Goal: Information Seeking & Learning: Find specific fact

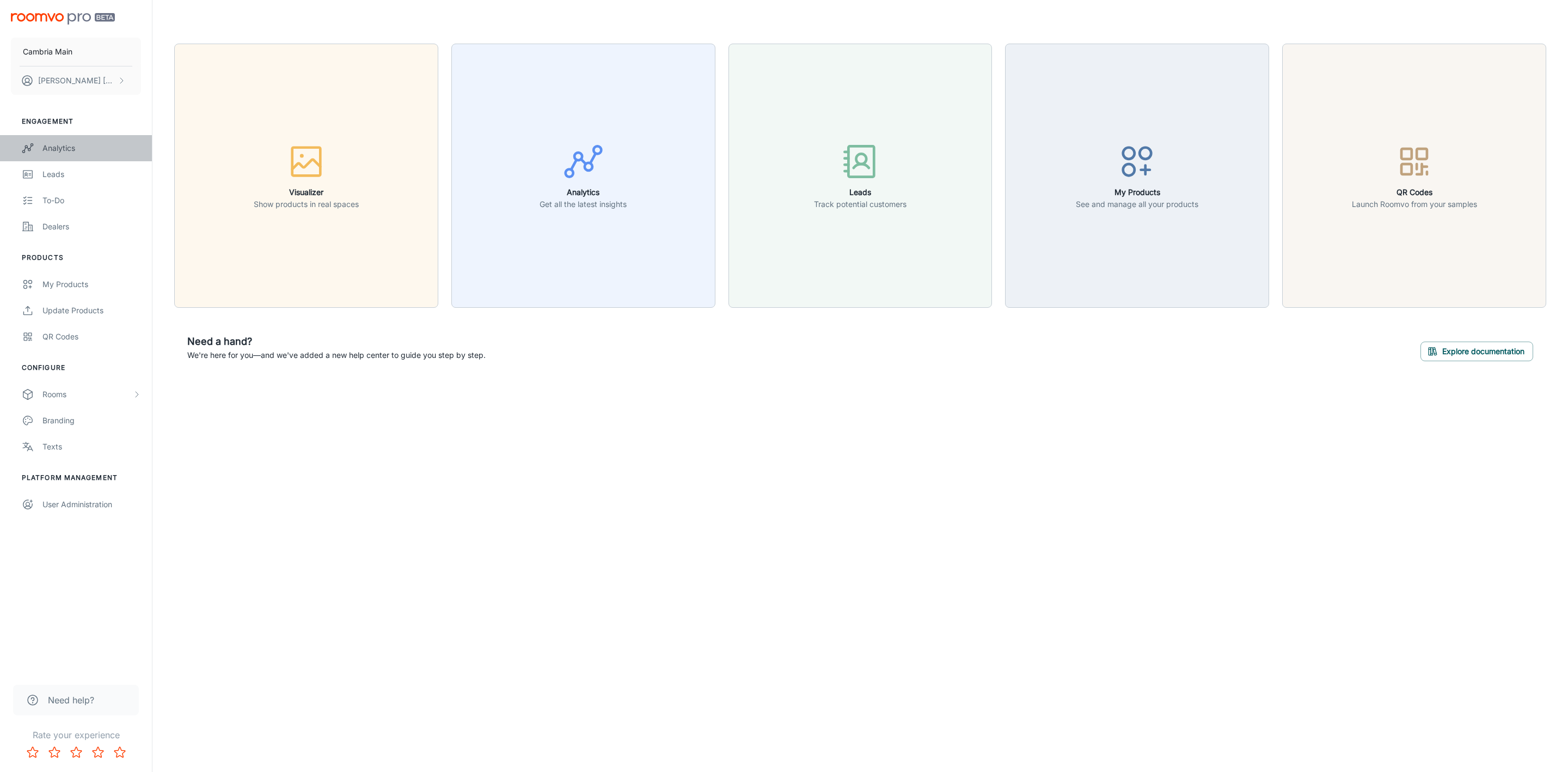
click at [40, 139] on link "Analytics" at bounding box center [75, 148] width 152 height 26
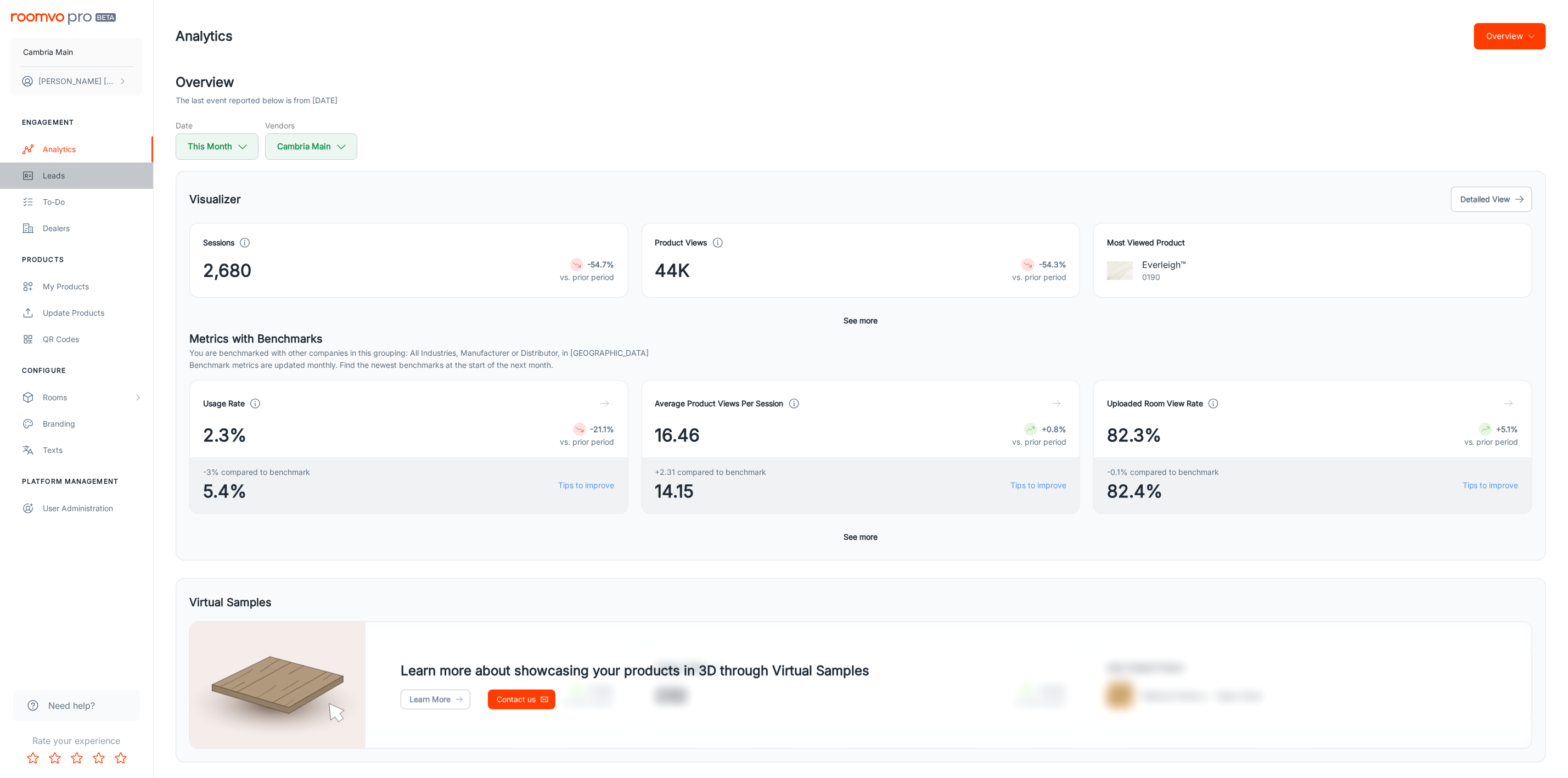
click at [40, 174] on link "Leads" at bounding box center [76, 175] width 153 height 26
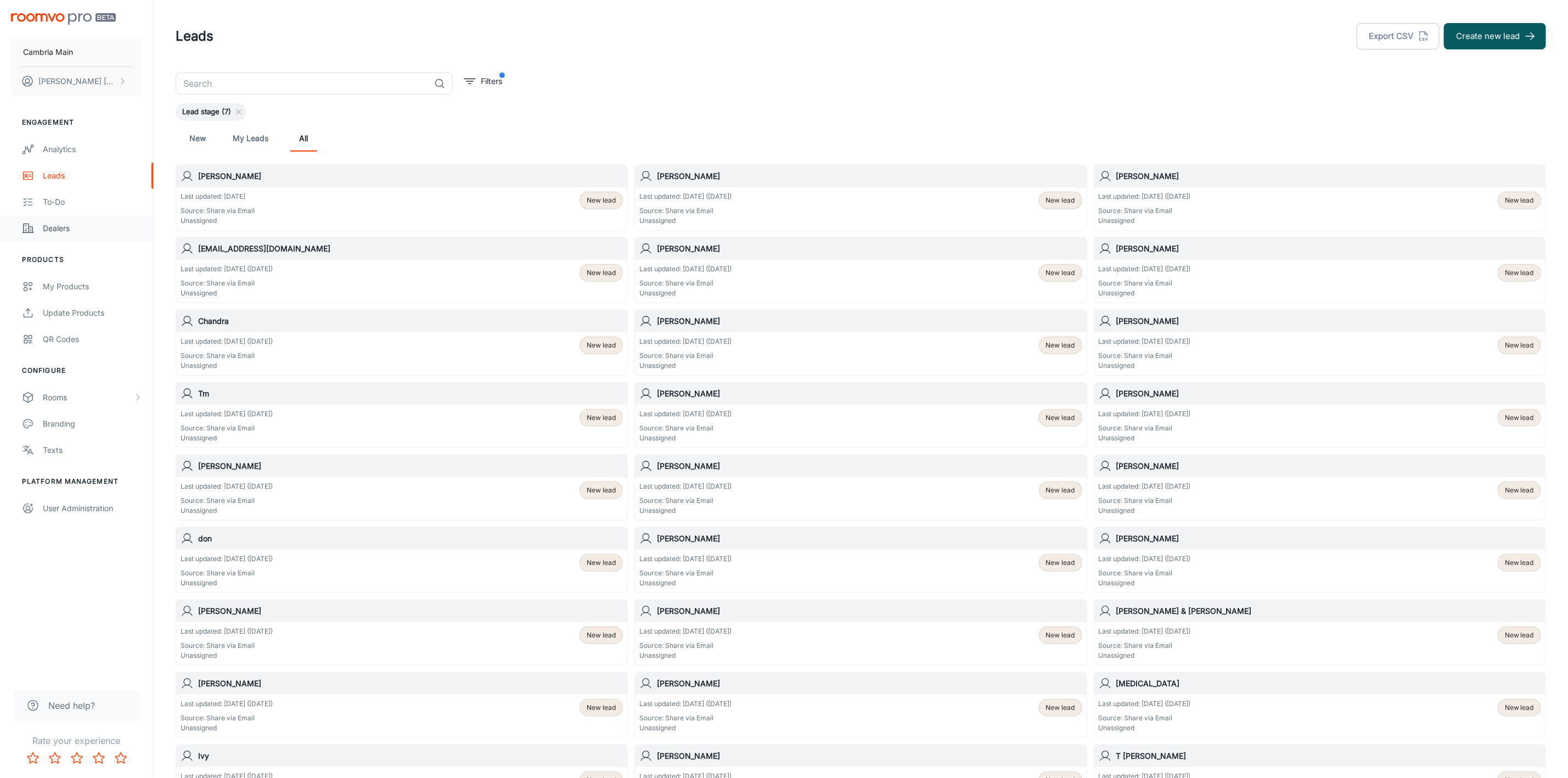
click at [56, 224] on div "Dealers" at bounding box center [92, 228] width 99 height 12
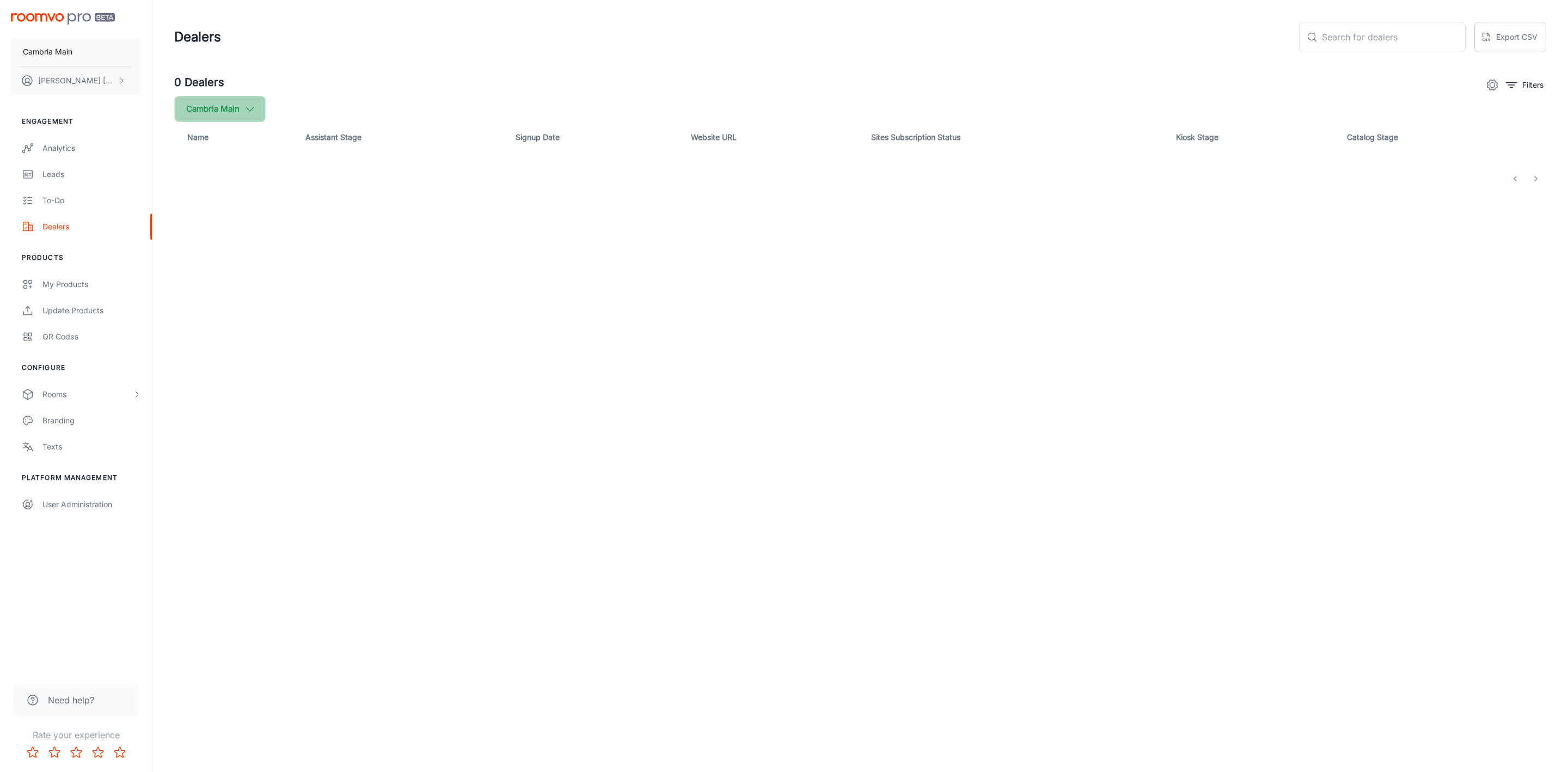
click at [245, 105] on icon "button" at bounding box center [249, 108] width 12 height 12
click at [214, 252] on label "Cambria" at bounding box center [266, 260] width 184 height 26
click at [198, 252] on input "Cambria" at bounding box center [187, 260] width 22 height 22
checkbox input "true"
click at [317, 300] on button "Apply" at bounding box center [334, 309] width 39 height 20
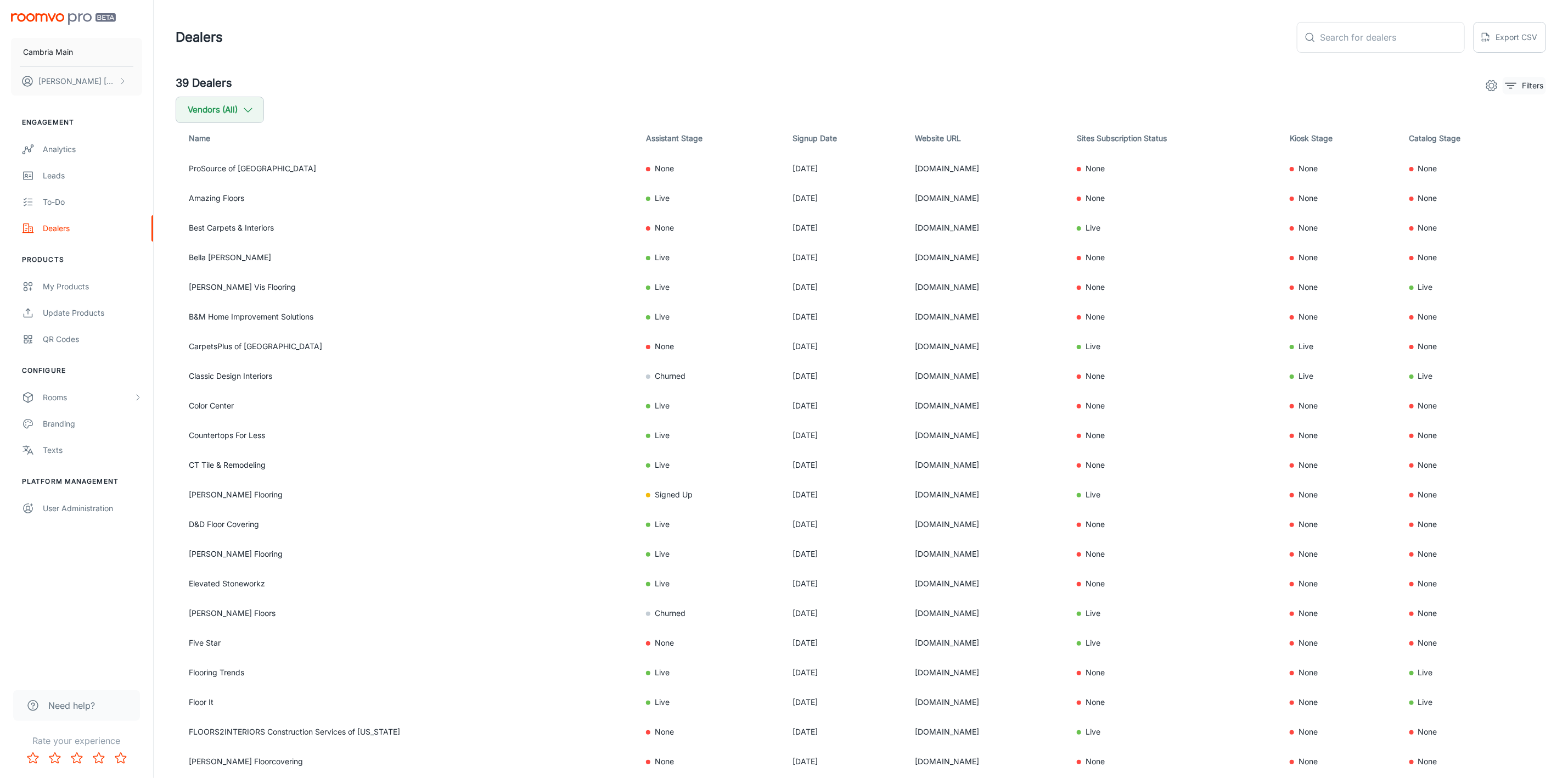
click at [1513, 82] on icon "filter" at bounding box center [1511, 86] width 13 height 13
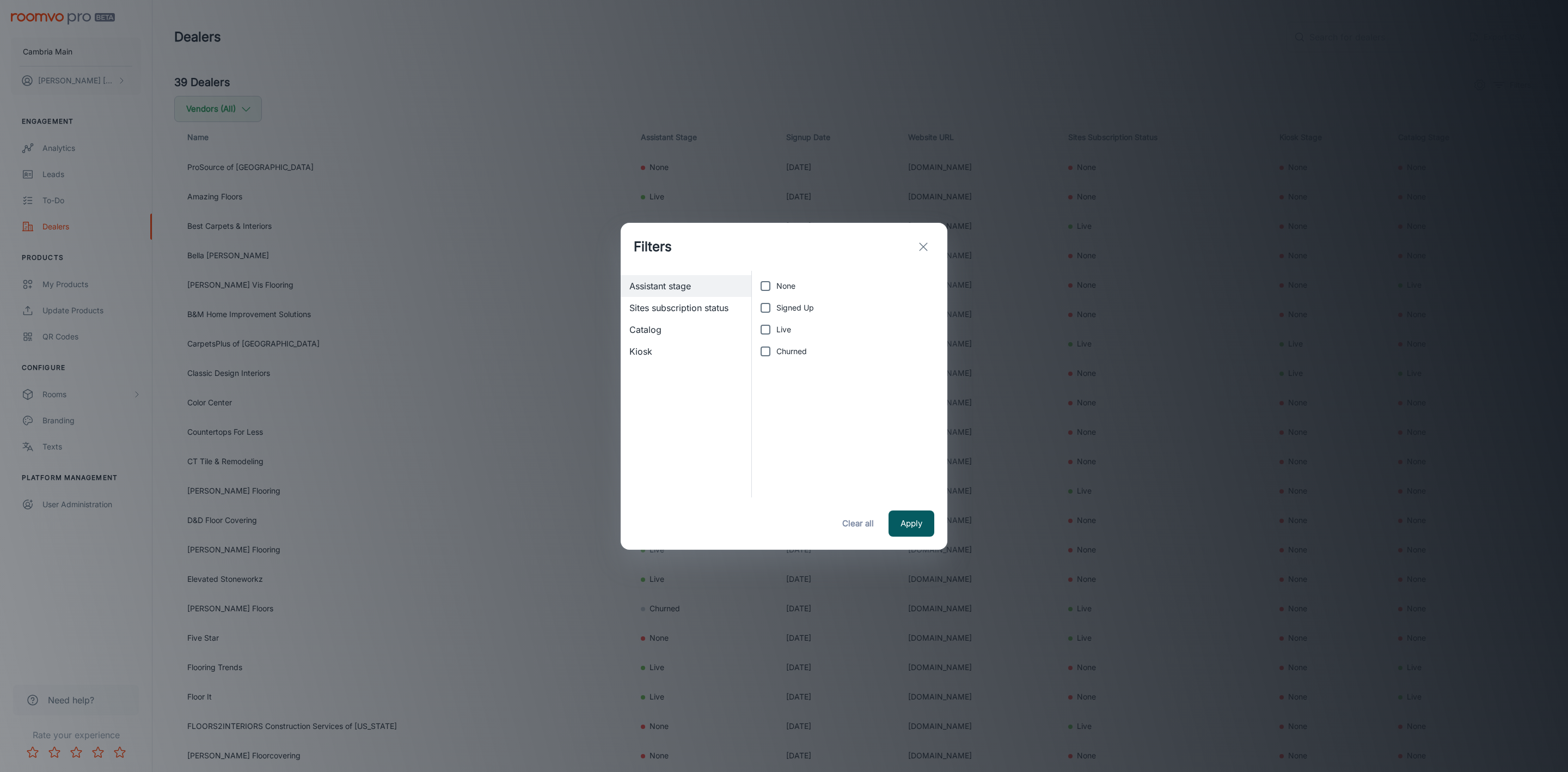
click at [757, 325] on input "Live" at bounding box center [766, 329] width 22 height 22
checkbox input "true"
click at [909, 524] on button "Apply" at bounding box center [912, 523] width 46 height 26
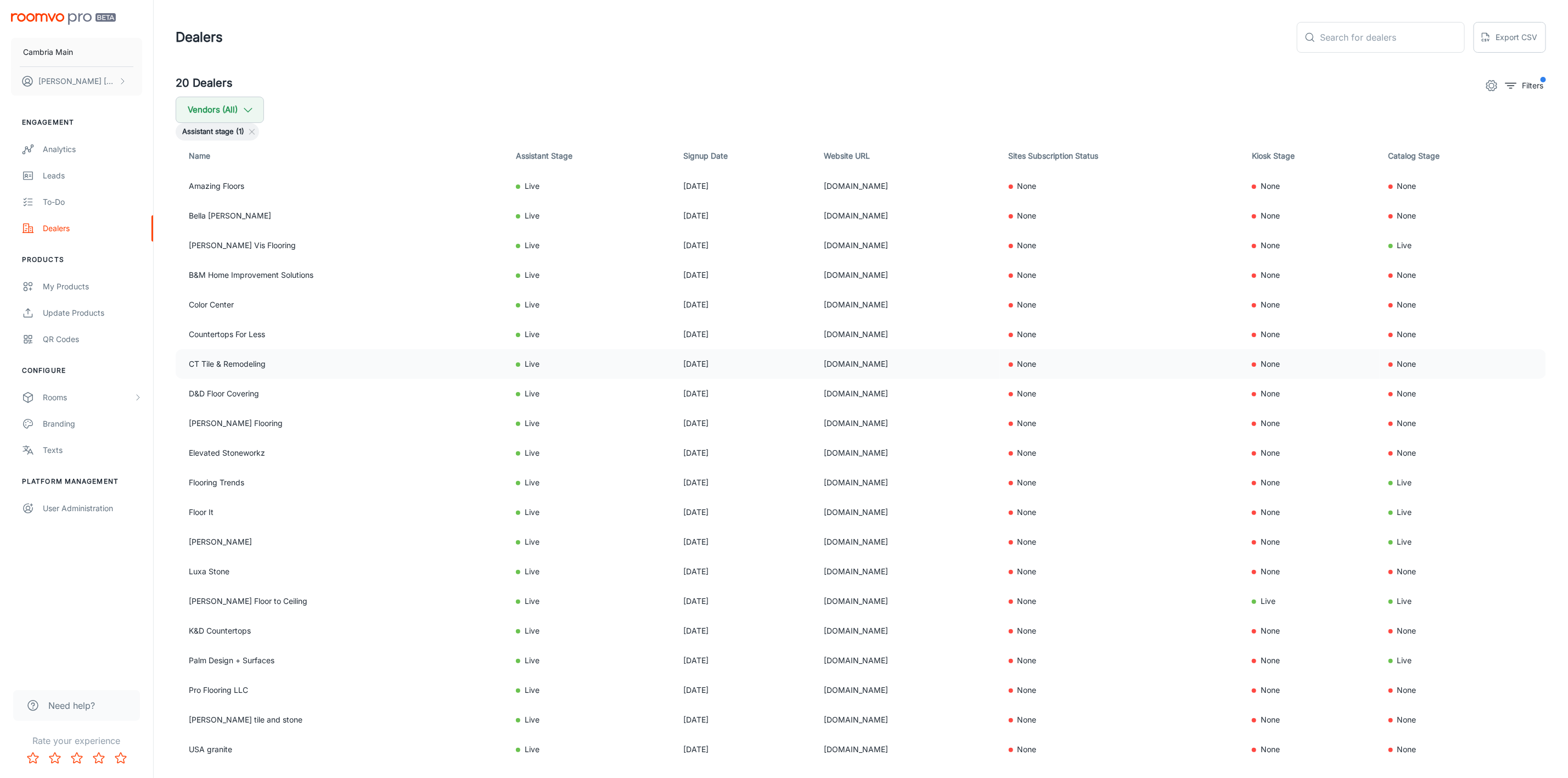
drag, startPoint x: 862, startPoint y: 361, endPoint x: 748, endPoint y: 361, distance: 114.0
click at [748, 361] on tr "CT Tile & Remodeling Live [DATE] [DOMAIN_NAME] None None None" at bounding box center [861, 364] width 1371 height 29
copy tr "[DOMAIN_NAME]"
